Goal: Book appointment/travel/reservation

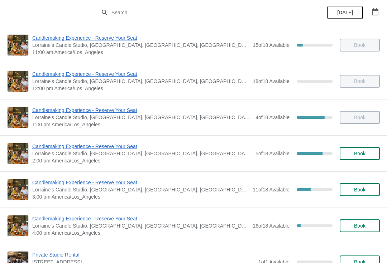
scroll to position [78, 0]
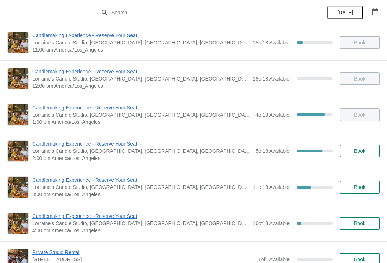
click at [99, 179] on span "Candlemaking Experience - Reserve Your Seat" at bounding box center [140, 179] width 217 height 7
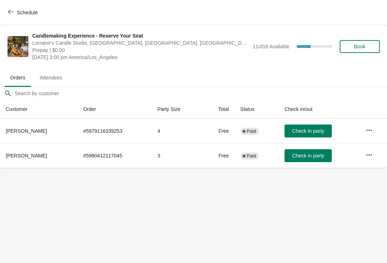
click at [305, 131] on span "Check in party" at bounding box center [308, 131] width 32 height 6
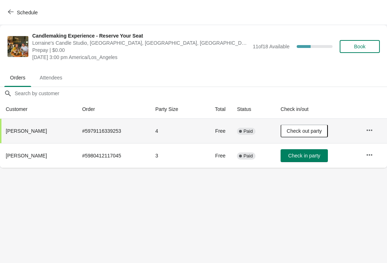
click at [303, 154] on span "Check in party" at bounding box center [304, 156] width 32 height 6
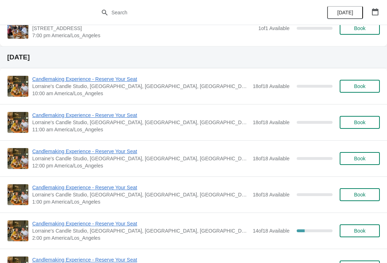
scroll to position [341, 0]
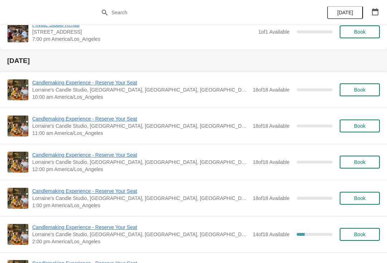
click at [108, 122] on span "Candlemaking Experience - Reserve Your Seat" at bounding box center [140, 118] width 217 height 7
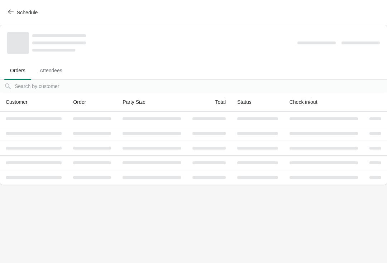
scroll to position [0, 0]
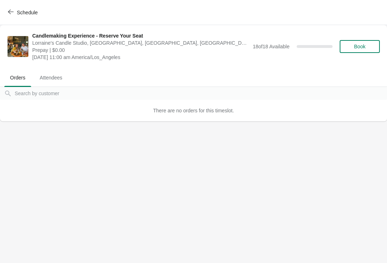
click at [363, 41] on button "Book" at bounding box center [359, 46] width 40 height 13
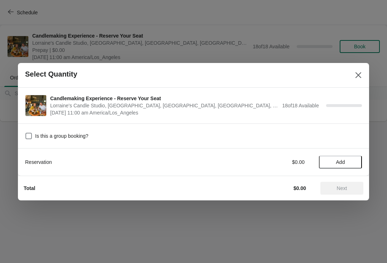
click at [33, 132] on label "Is this a group booking?" at bounding box center [56, 136] width 63 height 10
click at [26, 133] on input "Is this a group booking?" at bounding box center [25, 133] width 0 height 0
checkbox input "true"
click at [344, 160] on span "Add" at bounding box center [340, 162] width 9 height 6
click at [350, 159] on icon at bounding box center [353, 162] width 8 height 8
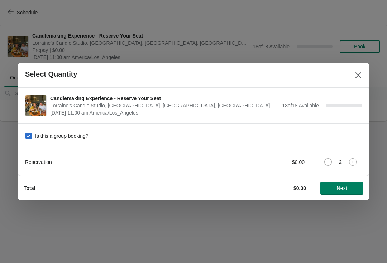
click at [352, 164] on icon at bounding box center [353, 162] width 8 height 8
click at [353, 164] on icon at bounding box center [353, 162] width 8 height 8
click at [340, 191] on span "Next" at bounding box center [341, 188] width 10 height 6
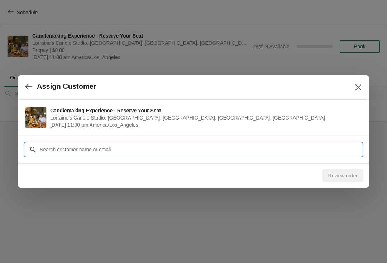
click at [334, 152] on input "Customer" at bounding box center [200, 149] width 322 height 13
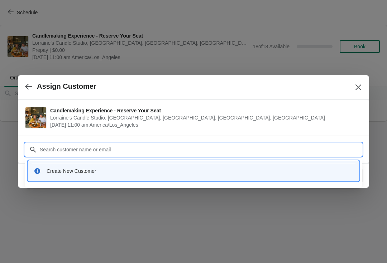
click at [215, 170] on div "Create New Customer" at bounding box center [200, 170] width 306 height 7
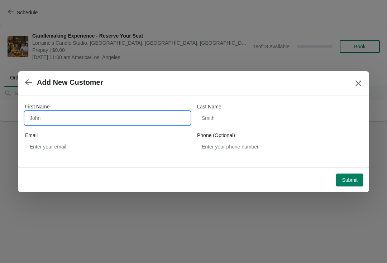
click at [164, 118] on input "First Name" at bounding box center [107, 118] width 165 height 13
click at [25, 76] on button "button" at bounding box center [28, 83] width 13 height 14
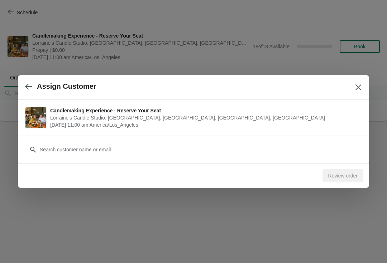
click at [28, 93] on button "button" at bounding box center [28, 86] width 13 height 14
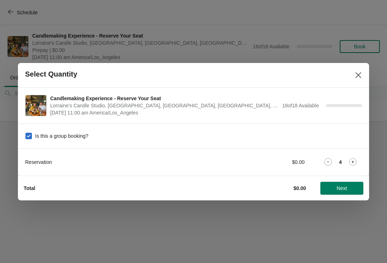
click at [351, 160] on icon at bounding box center [353, 162] width 8 height 8
click at [348, 189] on span "Next" at bounding box center [341, 188] width 31 height 6
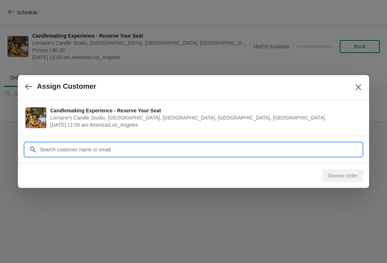
click at [333, 148] on input "Customer" at bounding box center [200, 149] width 322 height 13
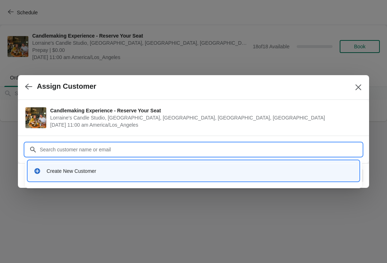
click at [51, 175] on div "Create New Customer" at bounding box center [193, 171] width 325 height 15
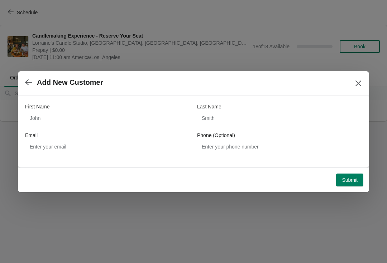
click at [25, 80] on icon "button" at bounding box center [28, 82] width 7 height 7
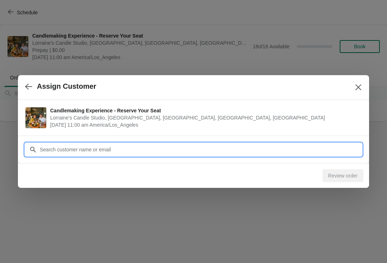
click at [53, 149] on input "Customer" at bounding box center [200, 149] width 322 height 13
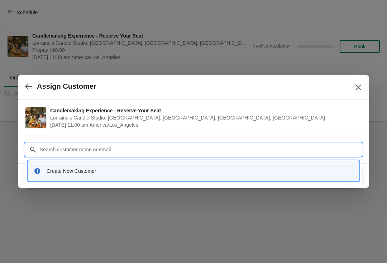
click at [323, 162] on div "Create New Customer" at bounding box center [193, 171] width 331 height 20
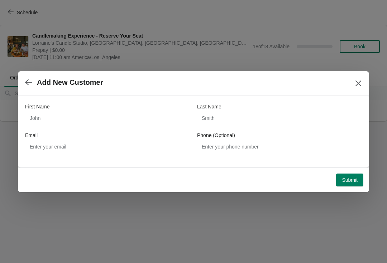
click at [27, 83] on icon "button" at bounding box center [28, 82] width 7 height 7
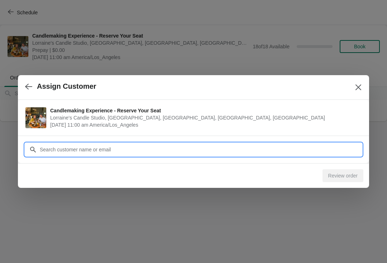
click at [52, 152] on input "Customer" at bounding box center [200, 149] width 322 height 13
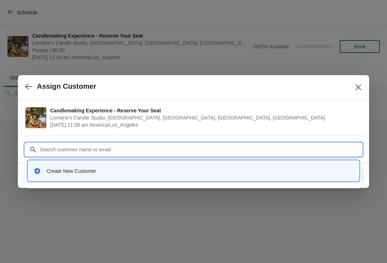
click at [46, 174] on div "Create New Customer" at bounding box center [193, 170] width 319 height 7
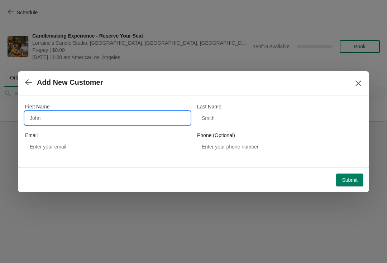
click at [38, 114] on input "First Name" at bounding box center [107, 118] width 165 height 13
type input "Raechel"
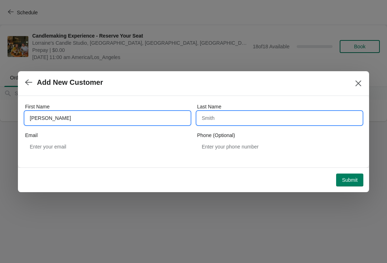
click at [294, 119] on input "Last Name" at bounding box center [279, 118] width 165 height 13
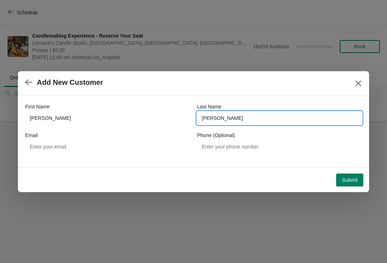
type input "Frick"
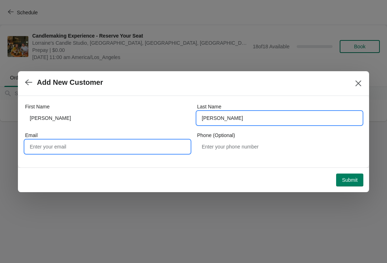
click at [43, 149] on input "Email" at bounding box center [107, 146] width 165 height 13
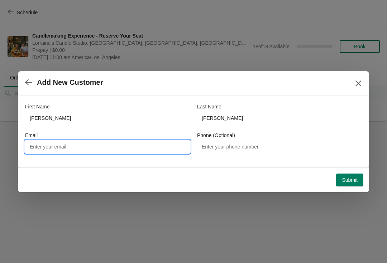
type input "E"
type input "Raechel.frick@gmail.com"
click at [355, 180] on span "Submit" at bounding box center [349, 180] width 16 height 6
